Goal: Task Accomplishment & Management: Use online tool/utility

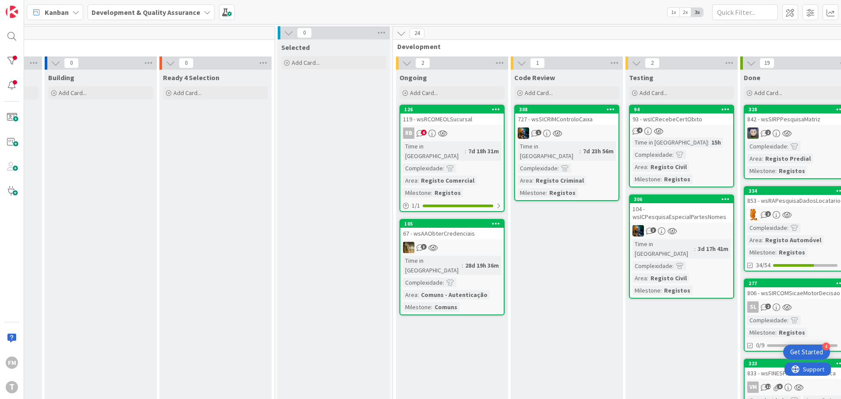
scroll to position [0, 172]
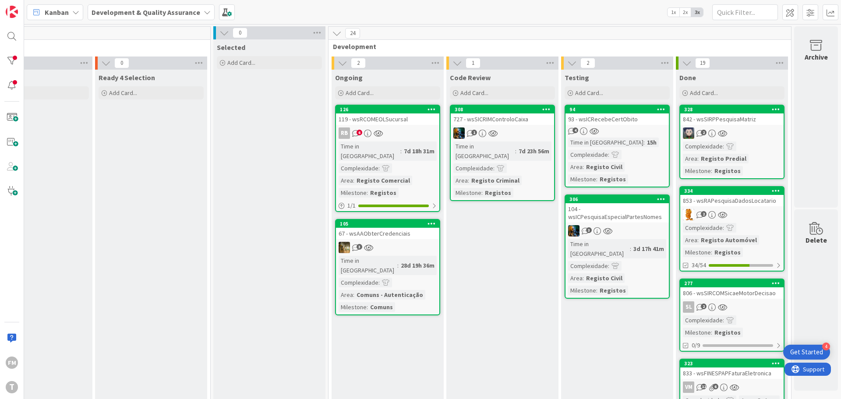
click at [383, 135] on div "RB 6" at bounding box center [387, 133] width 103 height 11
click at [372, 229] on div "67 - wsAAObterCredenciais" at bounding box center [387, 233] width 103 height 11
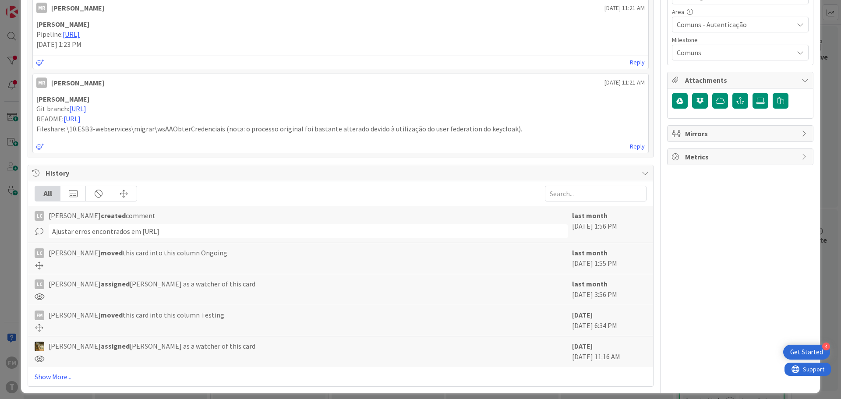
scroll to position [321, 0]
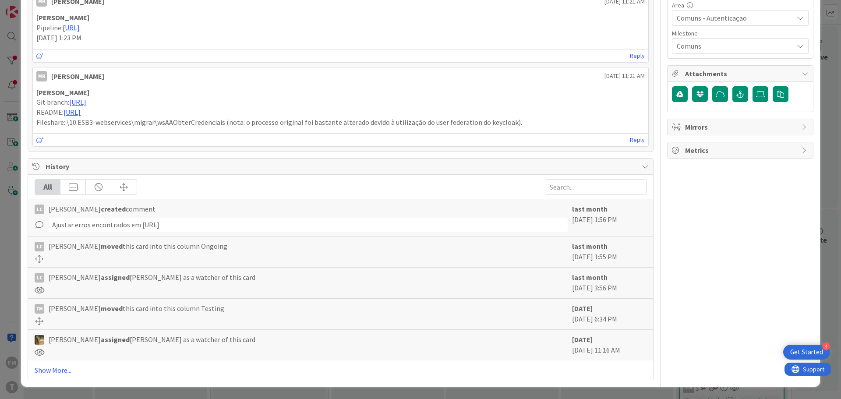
drag, startPoint x: 140, startPoint y: 225, endPoint x: 432, endPoint y: 225, distance: 292.7
click at [432, 225] on div "Ajustar erros encontrados em [URL]" at bounding box center [308, 225] width 519 height 14
copy div "[URL]"
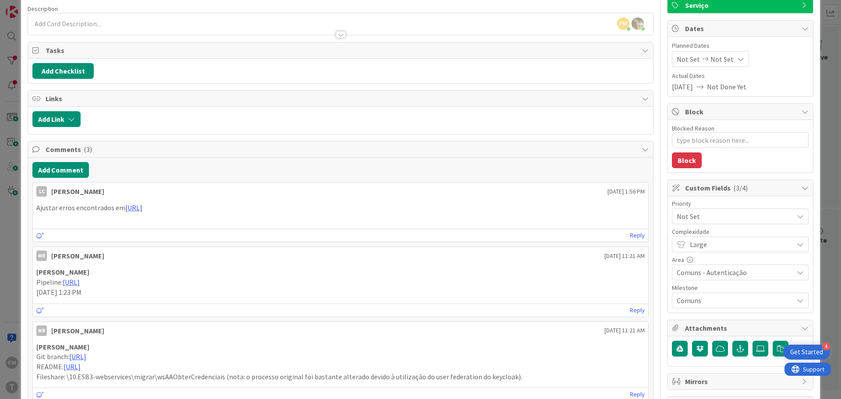
scroll to position [0, 0]
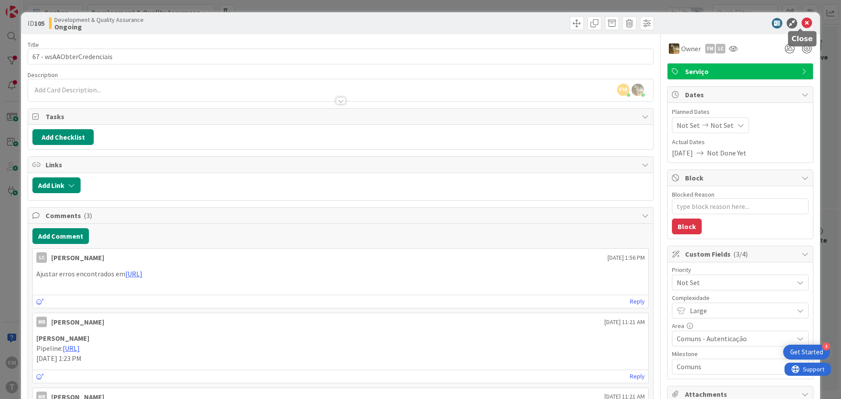
click at [802, 24] on icon at bounding box center [807, 23] width 11 height 11
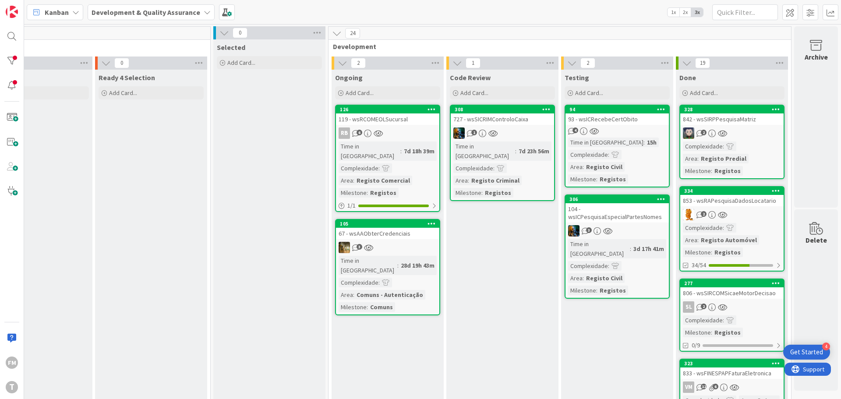
click at [393, 229] on div "67 - wsAAObterCredenciais" at bounding box center [387, 233] width 103 height 11
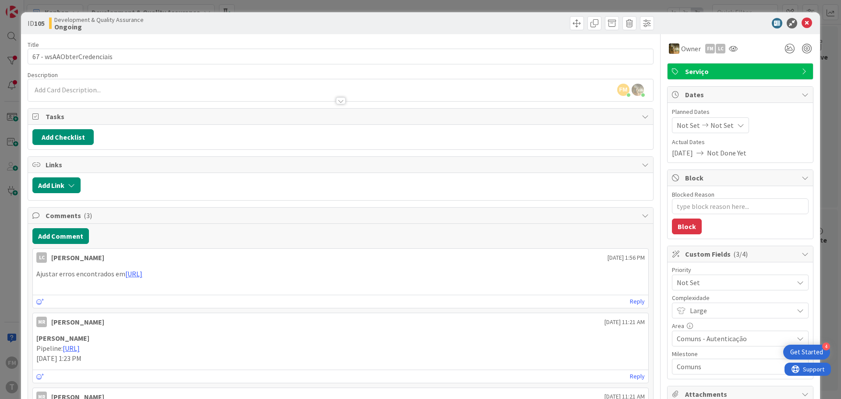
type textarea "x"
